Goal: Task Accomplishment & Management: Manage account settings

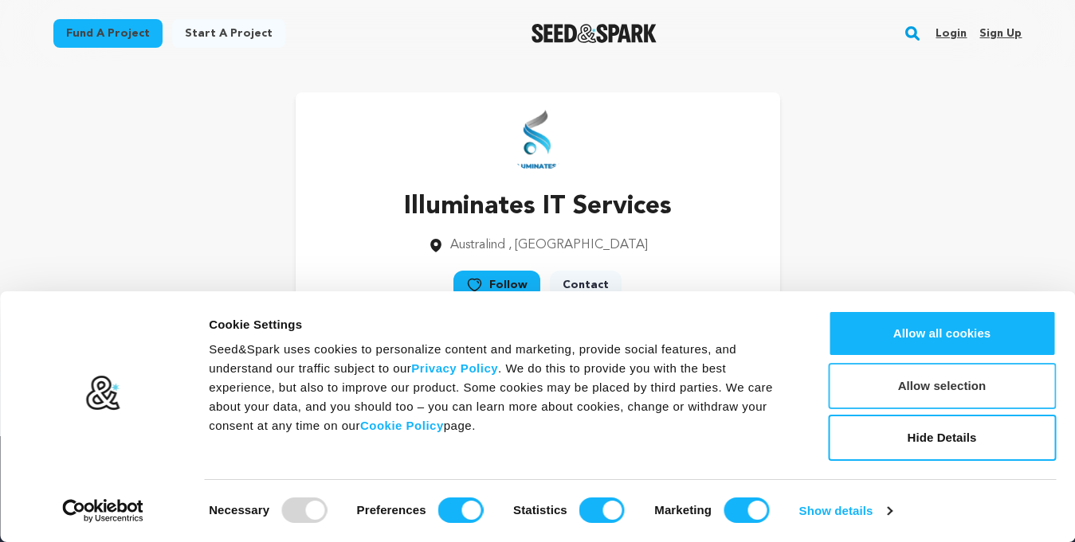
click at [915, 408] on button "Allow selection" at bounding box center [942, 386] width 228 height 46
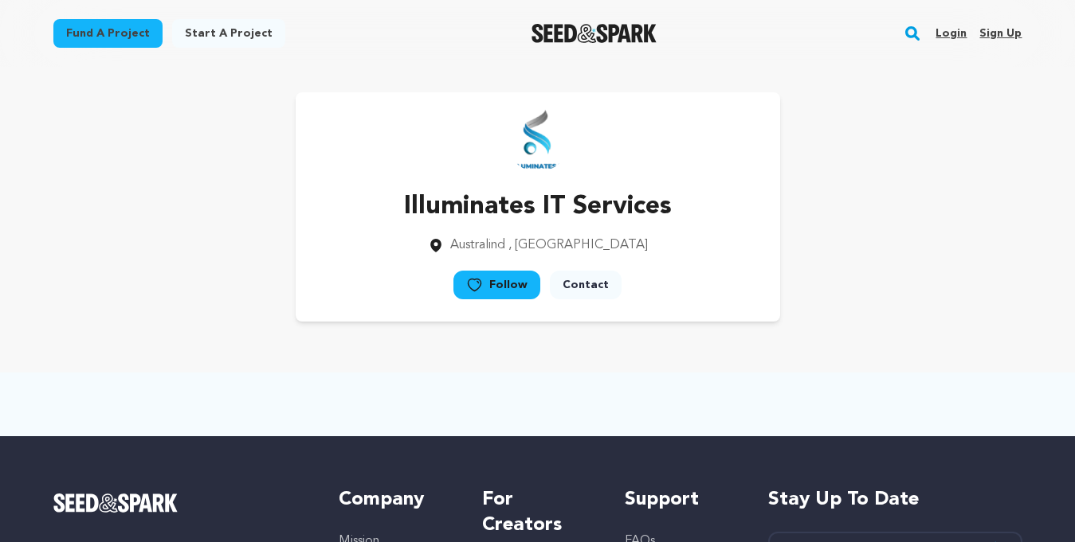
click at [1006, 29] on link "Sign up" at bounding box center [1000, 33] width 42 height 25
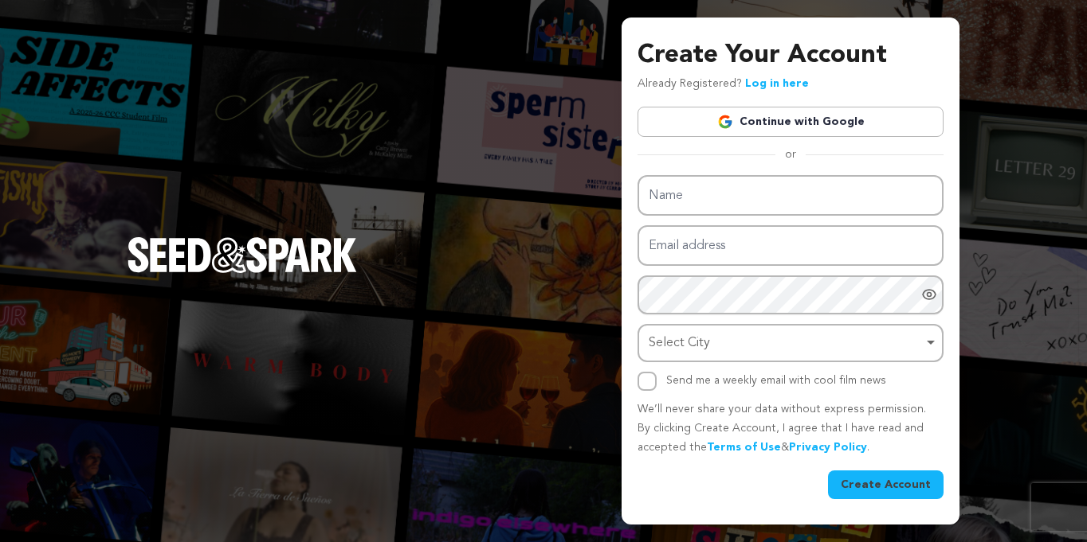
click at [838, 125] on link "Continue with Google" at bounding box center [790, 122] width 306 height 30
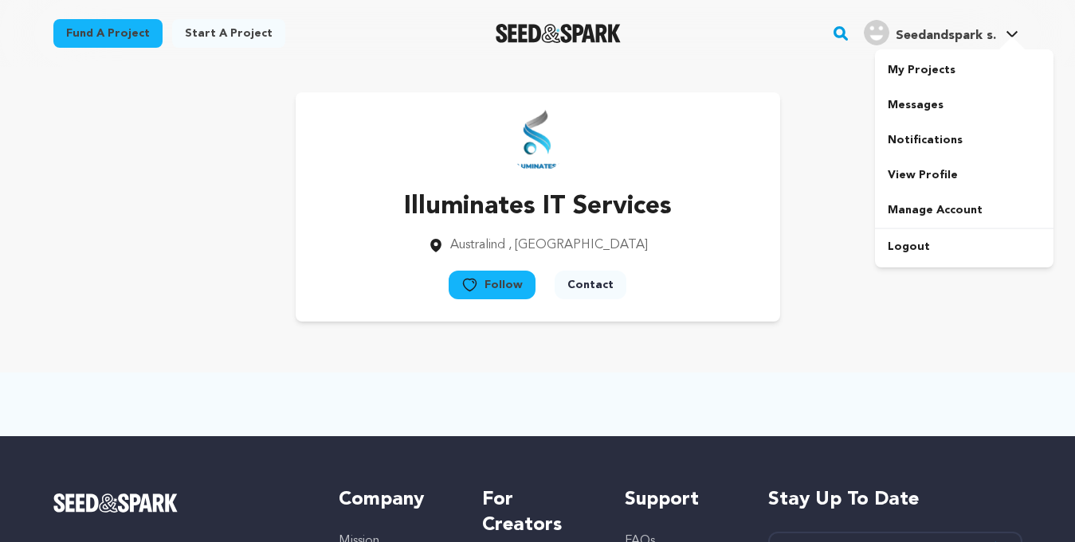
click at [974, 40] on span "Seedandspark s." at bounding box center [945, 35] width 100 height 13
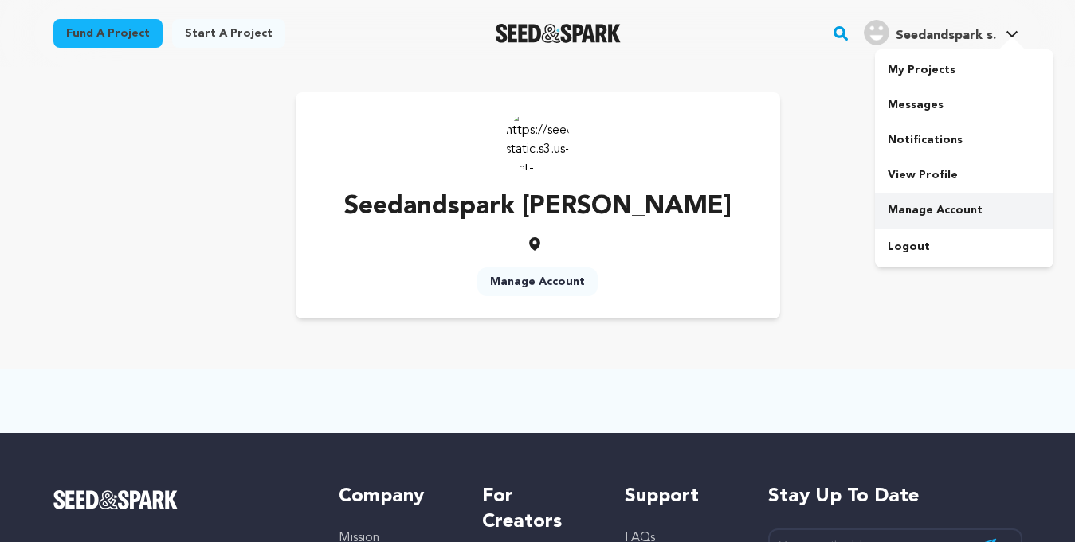
click at [921, 215] on link "Manage Account" at bounding box center [964, 210] width 178 height 35
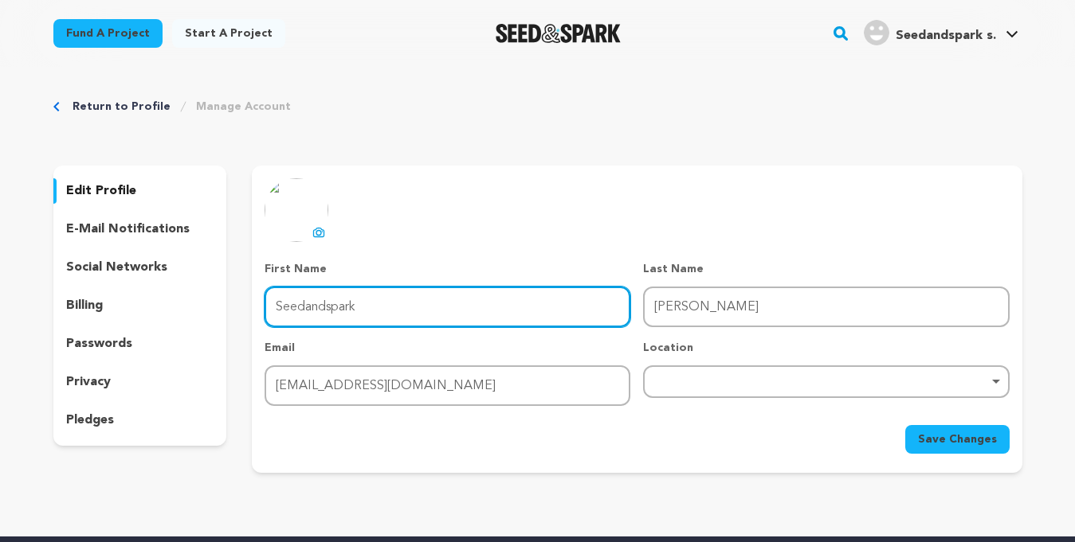
drag, startPoint x: 365, startPoint y: 307, endPoint x: 586, endPoint y: 325, distance: 222.2
click at [176, 286] on div "edit profile e-mail notifications social networks billing passwords privacy ple…" at bounding box center [537, 319] width 969 height 307
paste input "hubhamcaterers"
type input "Shubhamcaterers"
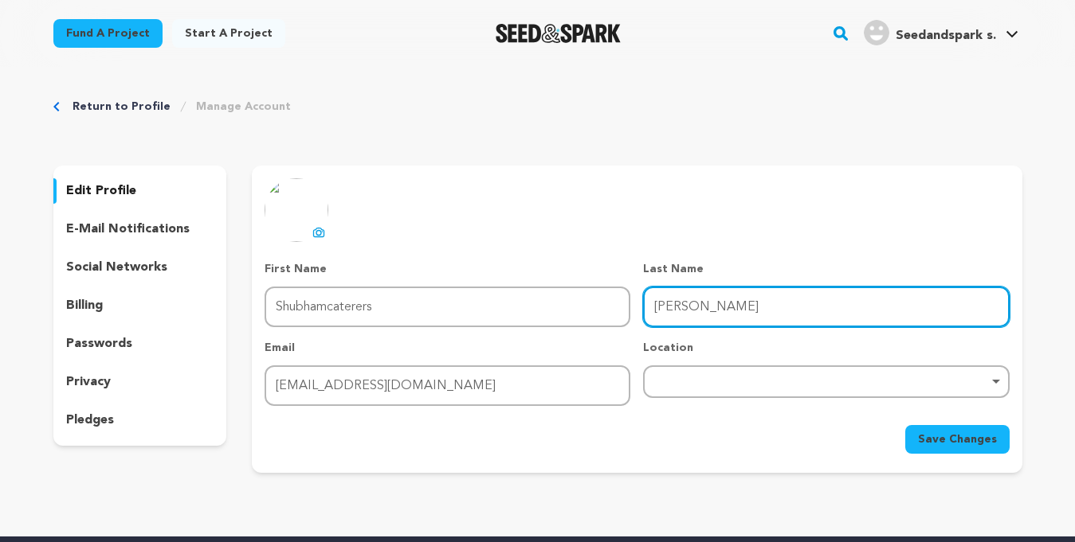
drag, startPoint x: 719, startPoint y: 310, endPoint x: 613, endPoint y: 316, distance: 106.1
click at [613, 316] on div "First Name First Name Shubhamcaterers Last Name Last Name [PERSON_NAME] Email E…" at bounding box center [636, 333] width 744 height 145
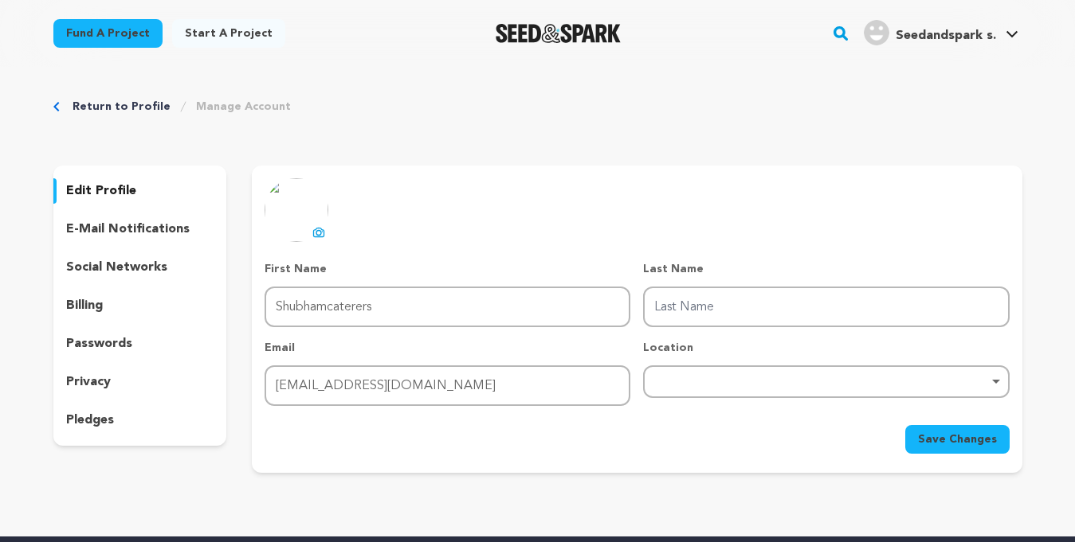
click at [963, 433] on span "Save Changes" at bounding box center [957, 440] width 79 height 16
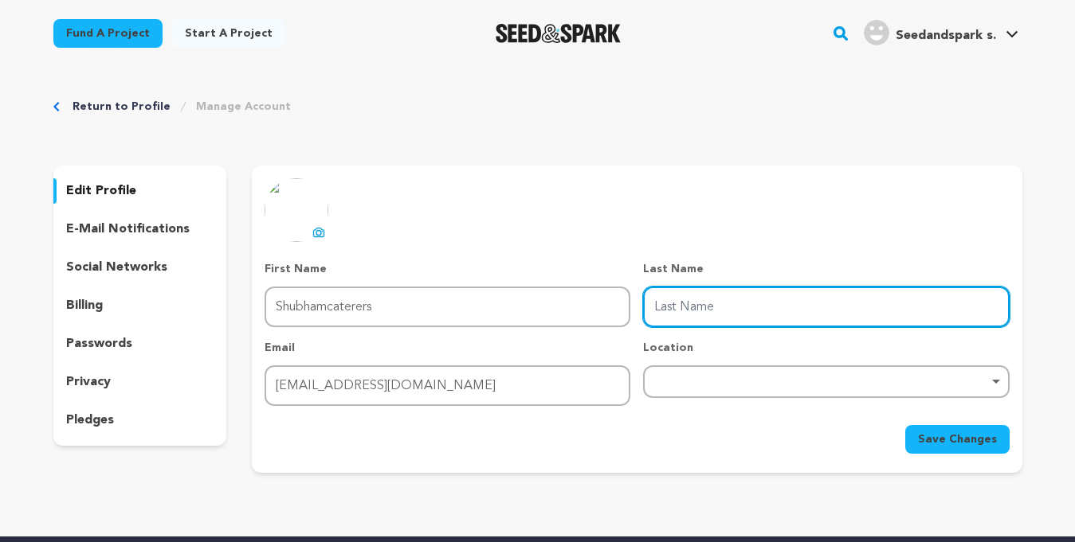
click at [949, 390] on div "Remove item" at bounding box center [826, 382] width 366 height 33
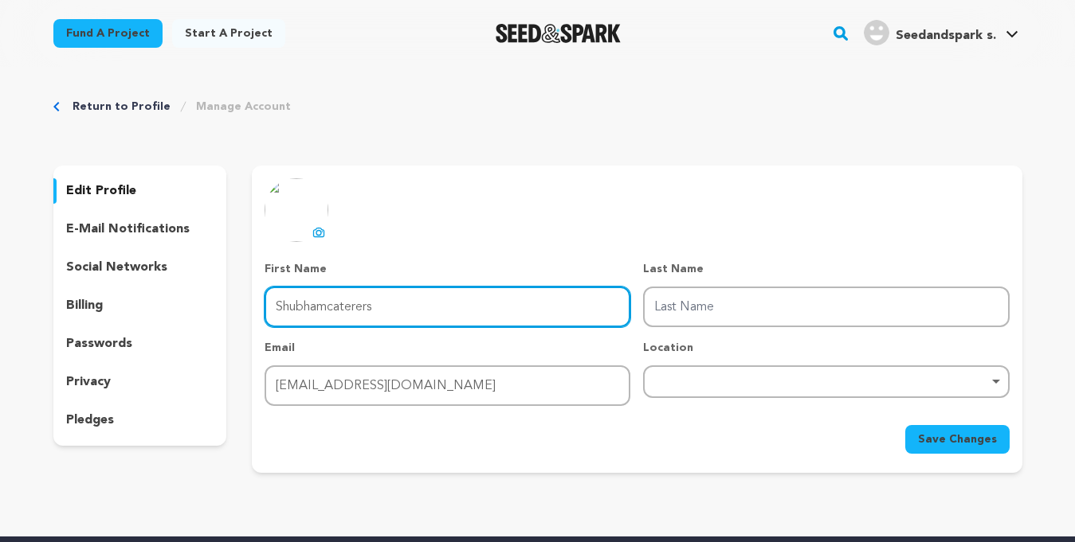
drag, startPoint x: 409, startPoint y: 311, endPoint x: 331, endPoint y: 305, distance: 77.5
click at [331, 305] on input "Shubhamcaterers" at bounding box center [447, 307] width 366 height 41
type input "Shubham"
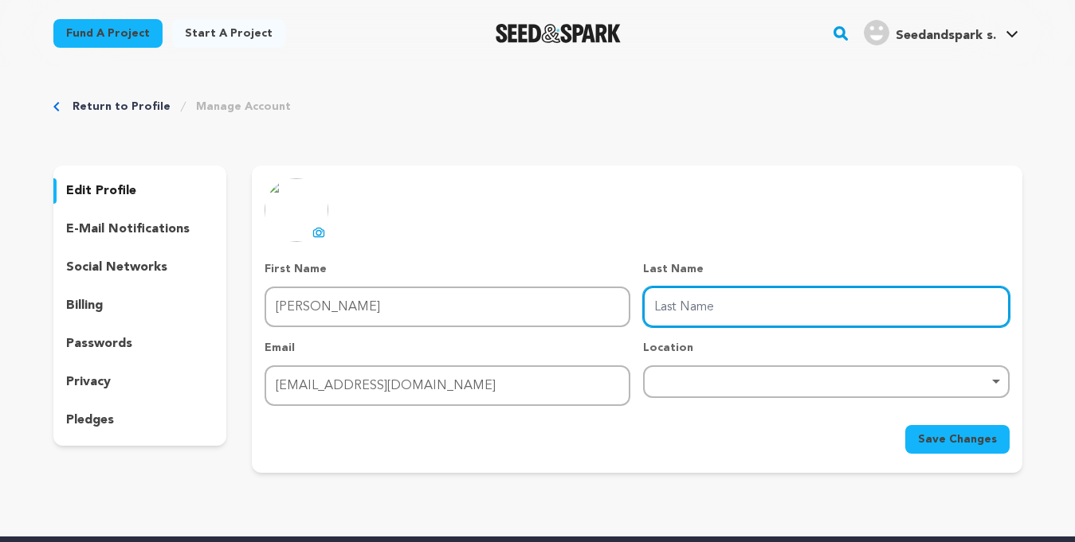
click at [686, 319] on input "Last Name" at bounding box center [826, 307] width 366 height 41
paste input "caterers"
click at [850, 398] on div "Remove item" at bounding box center [826, 382] width 366 height 33
type input "caterers"
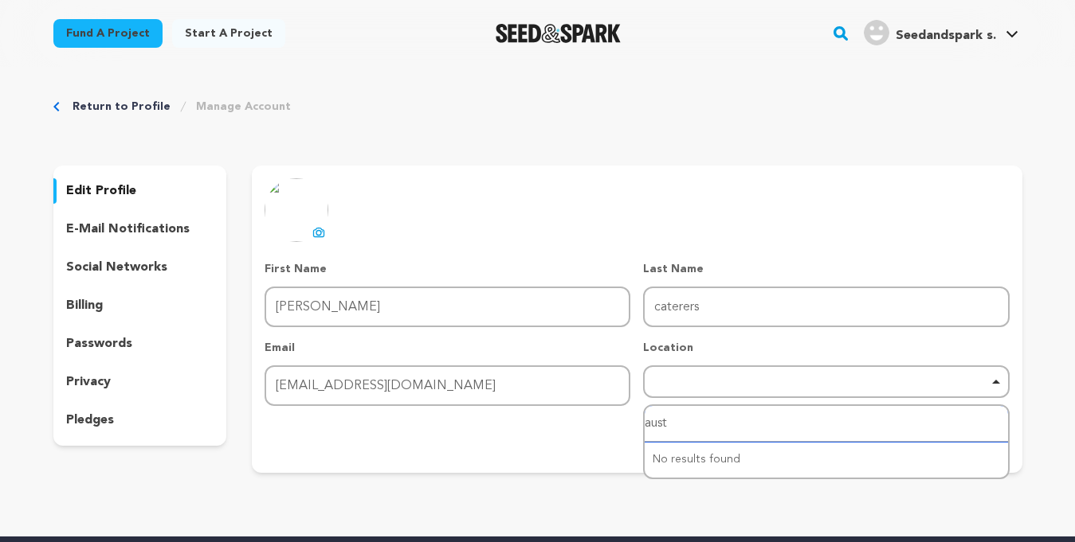
type input "austr"
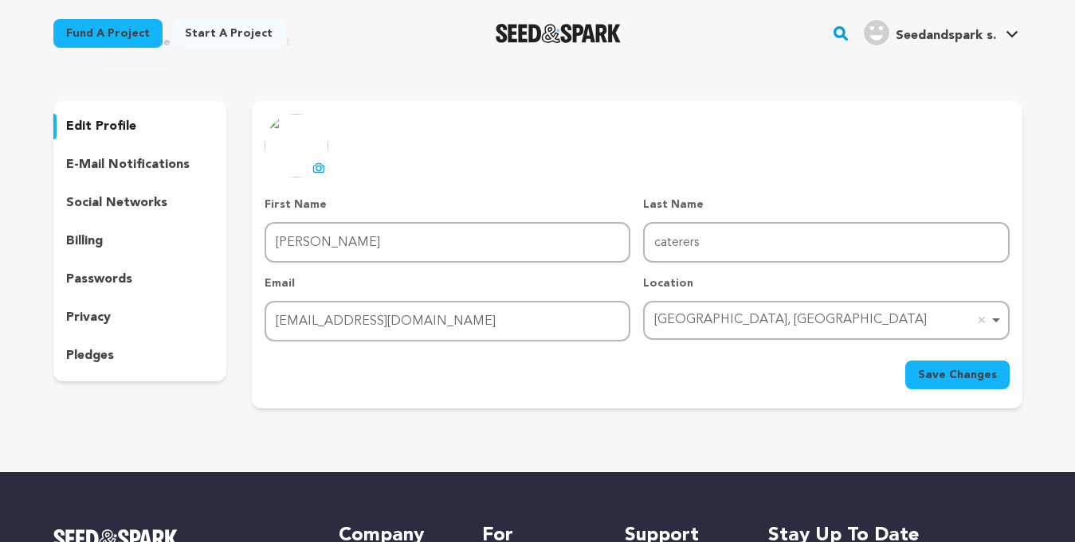
scroll to position [80, 0]
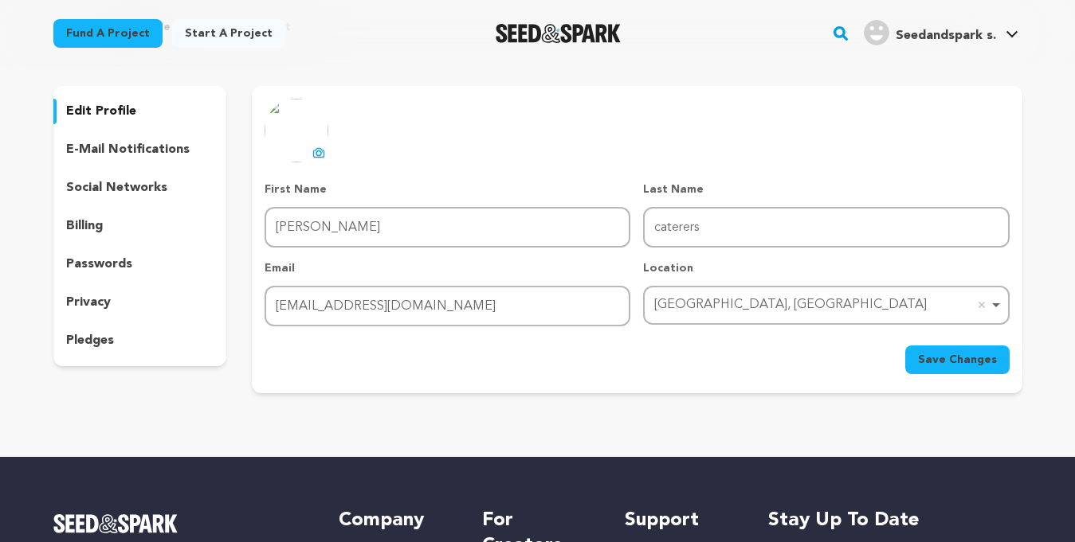
click at [946, 364] on span "Save Changes" at bounding box center [957, 360] width 79 height 16
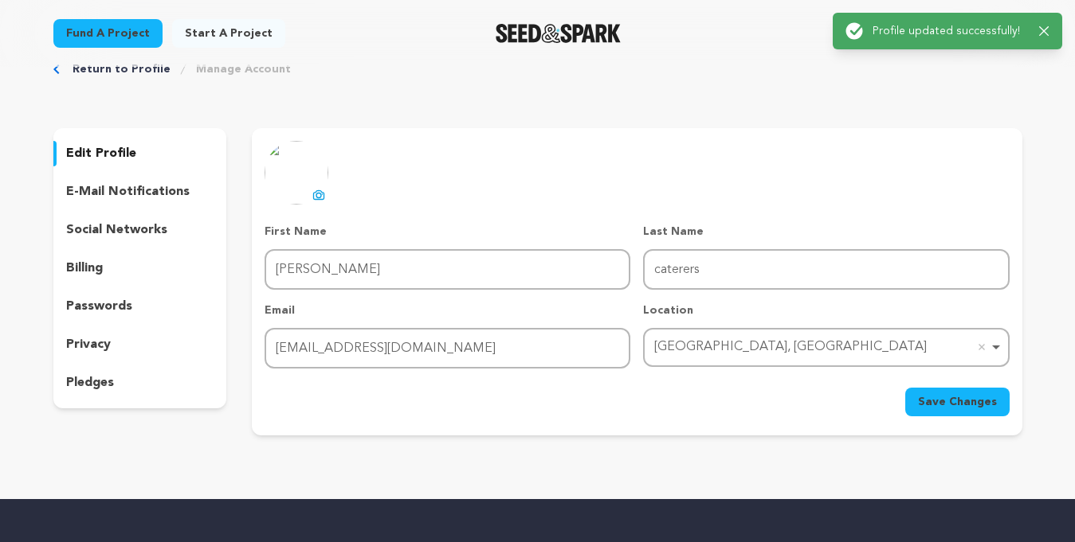
scroll to position [0, 0]
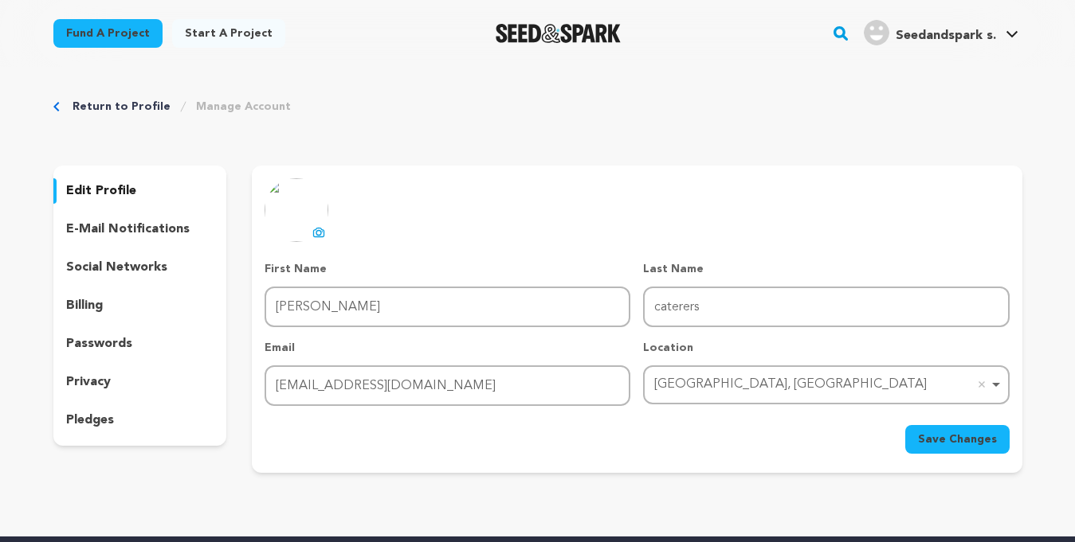
click at [319, 231] on icon at bounding box center [319, 233] width 6 height 5
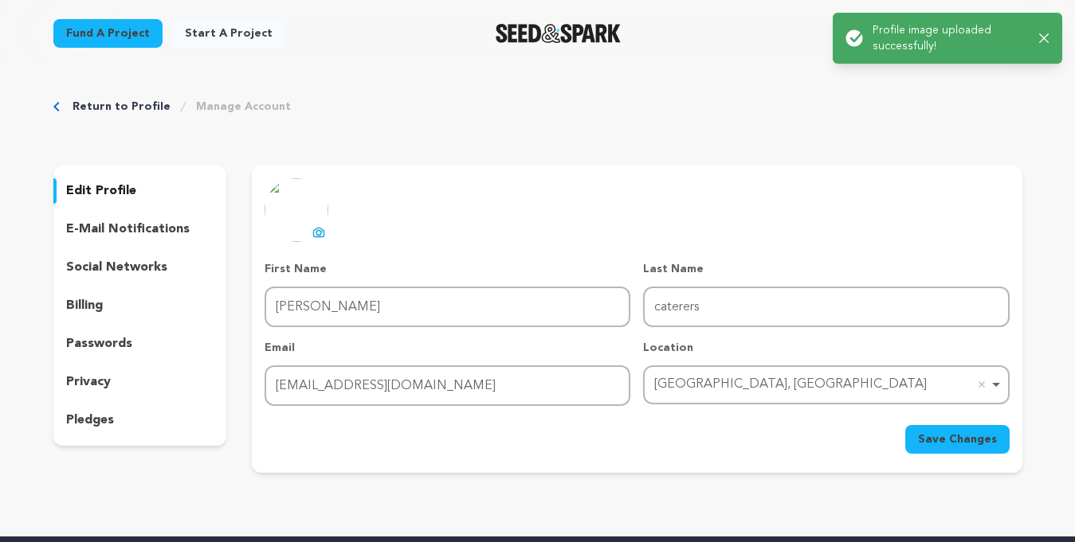
click at [989, 441] on span "Save Changes" at bounding box center [957, 440] width 79 height 16
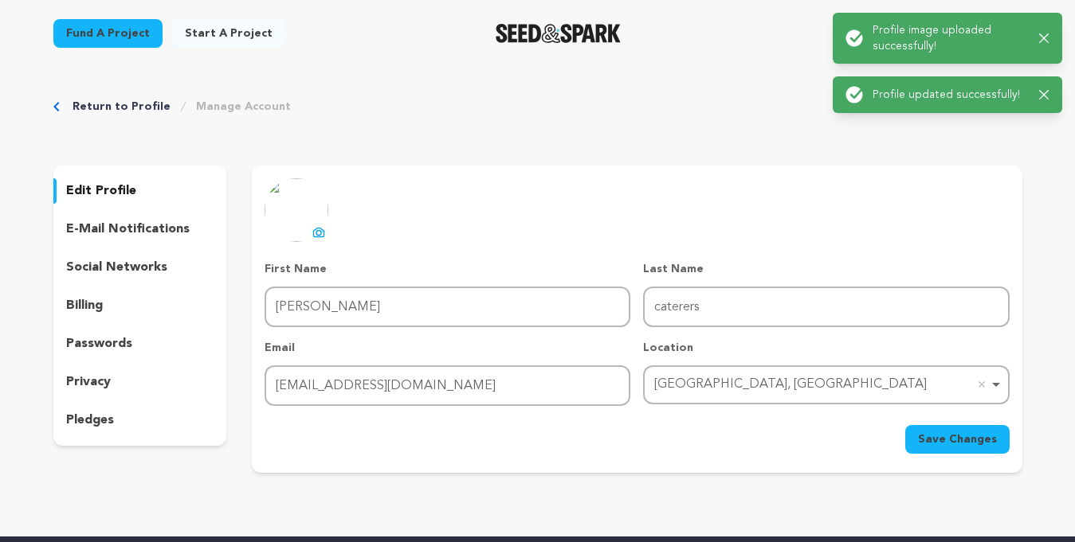
click at [1041, 38] on icon "button" at bounding box center [1044, 38] width 10 height 10
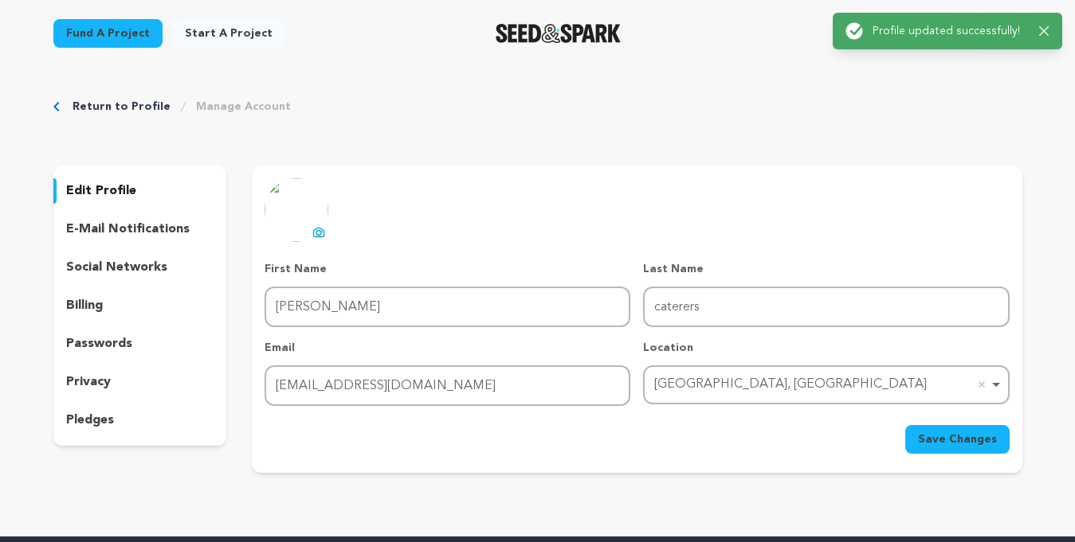
click at [958, 36] on p "Profile updated successfully!" at bounding box center [949, 31] width 154 height 16
click at [1040, 29] on icon "button" at bounding box center [1044, 31] width 10 height 10
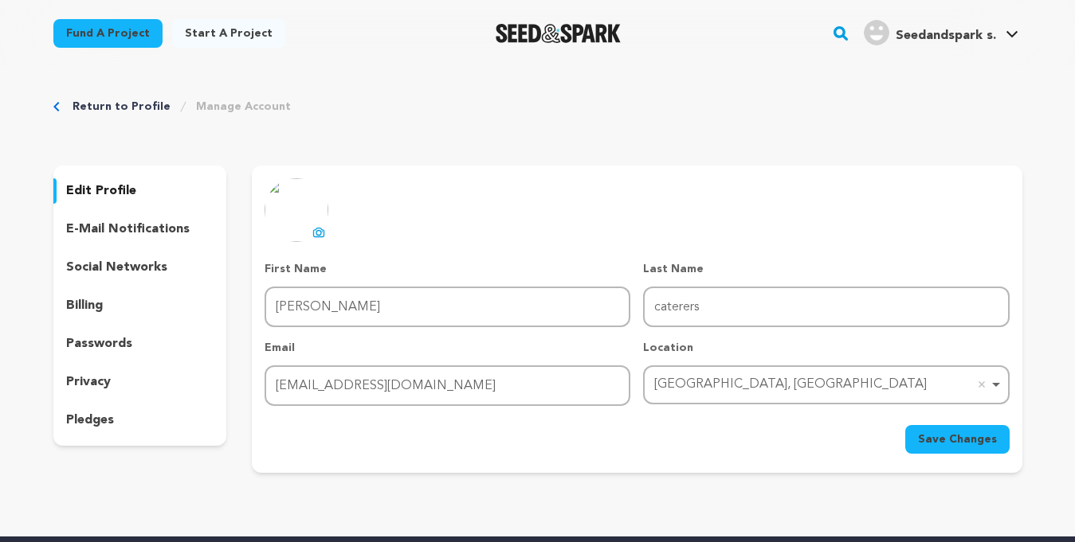
click at [981, 38] on span "Seedandspark s." at bounding box center [945, 35] width 100 height 13
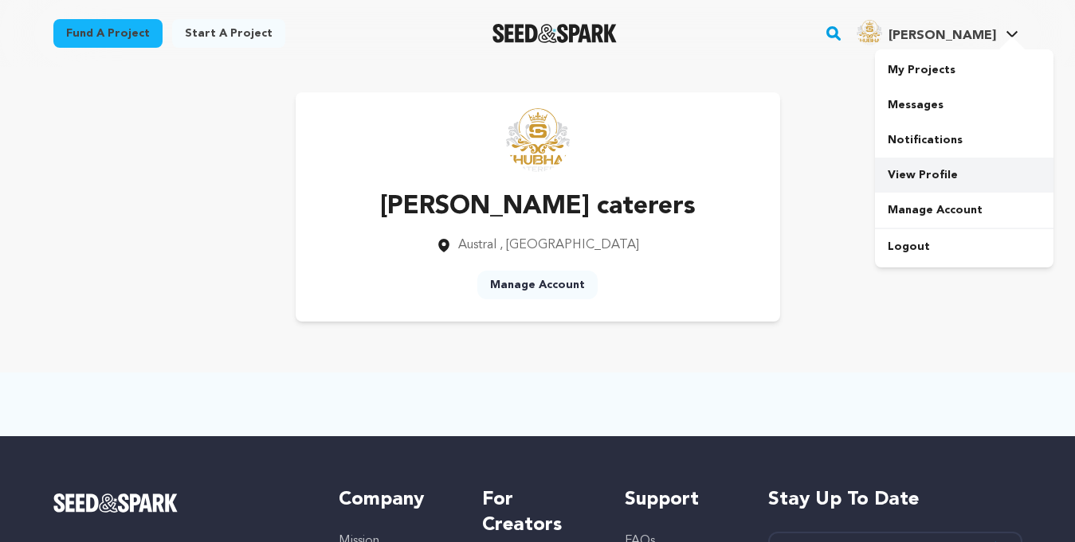
click at [922, 174] on link "View Profile" at bounding box center [964, 175] width 178 height 35
